Goal: Task Accomplishment & Management: Use online tool/utility

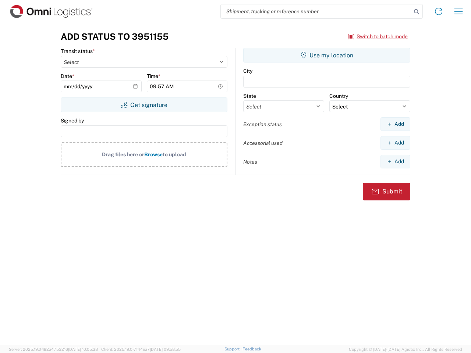
click at [316, 11] on input "search" at bounding box center [316, 11] width 191 height 14
click at [417, 12] on icon at bounding box center [417, 12] width 10 height 10
click at [439, 11] on icon at bounding box center [439, 12] width 12 height 12
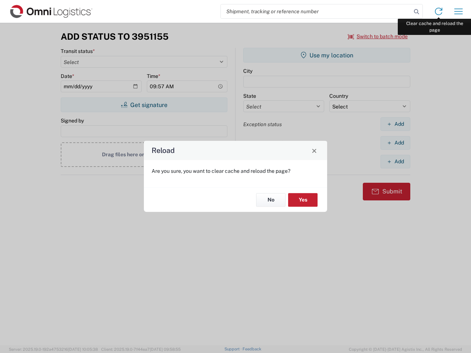
click at [459, 11] on div "Reload Are you sure, you want to clear cache and reload the page? No Yes" at bounding box center [235, 176] width 471 height 353
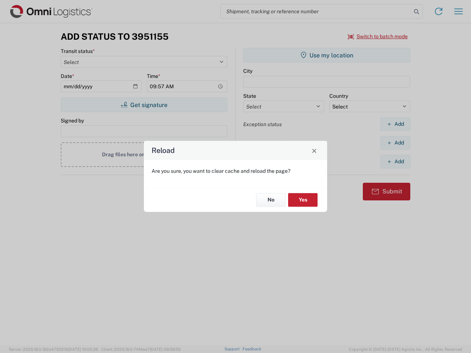
click at [378, 36] on div "Reload Are you sure, you want to clear cache and reload the page? No Yes" at bounding box center [235, 176] width 471 height 353
click at [144, 105] on div "Reload Are you sure, you want to clear cache and reload the page? No Yes" at bounding box center [235, 176] width 471 height 353
click at [327, 55] on div "Reload Are you sure, you want to clear cache and reload the page? No Yes" at bounding box center [235, 176] width 471 height 353
click at [395, 124] on div "Reload Are you sure, you want to clear cache and reload the page? No Yes" at bounding box center [235, 176] width 471 height 353
click at [395, 143] on div "Reload Are you sure, you want to clear cache and reload the page? No Yes" at bounding box center [235, 176] width 471 height 353
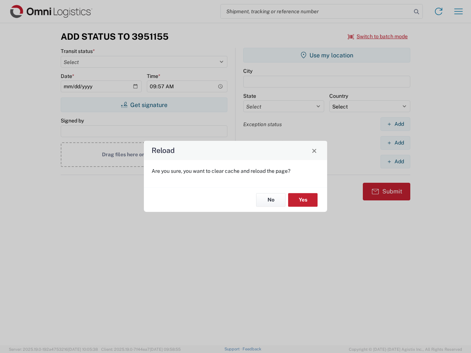
click at [395, 162] on div "Reload Are you sure, you want to clear cache and reload the page? No Yes" at bounding box center [235, 176] width 471 height 353
